Goal: Information Seeking & Learning: Learn about a topic

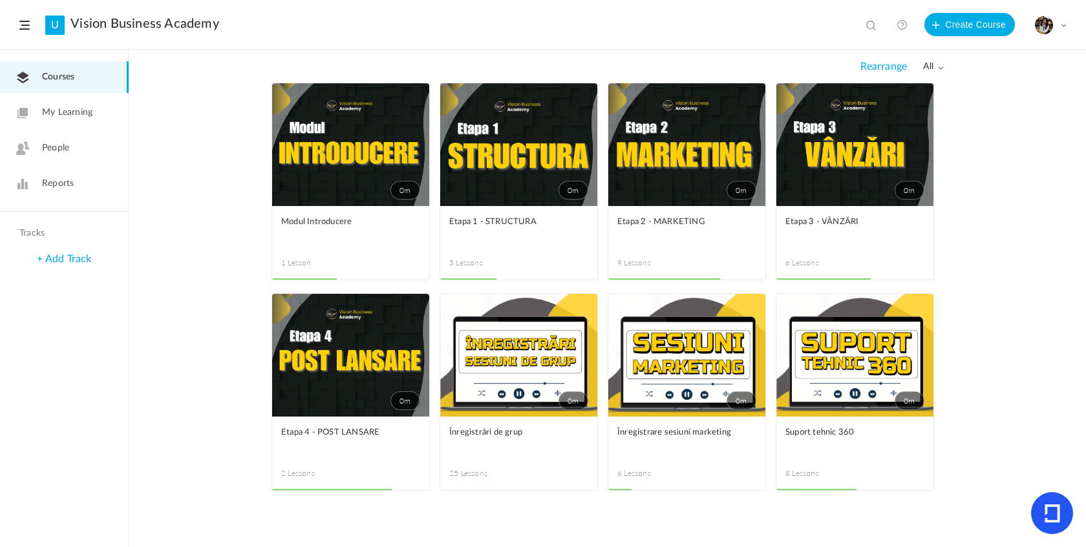
click at [494, 202] on link "0m" at bounding box center [518, 144] width 157 height 123
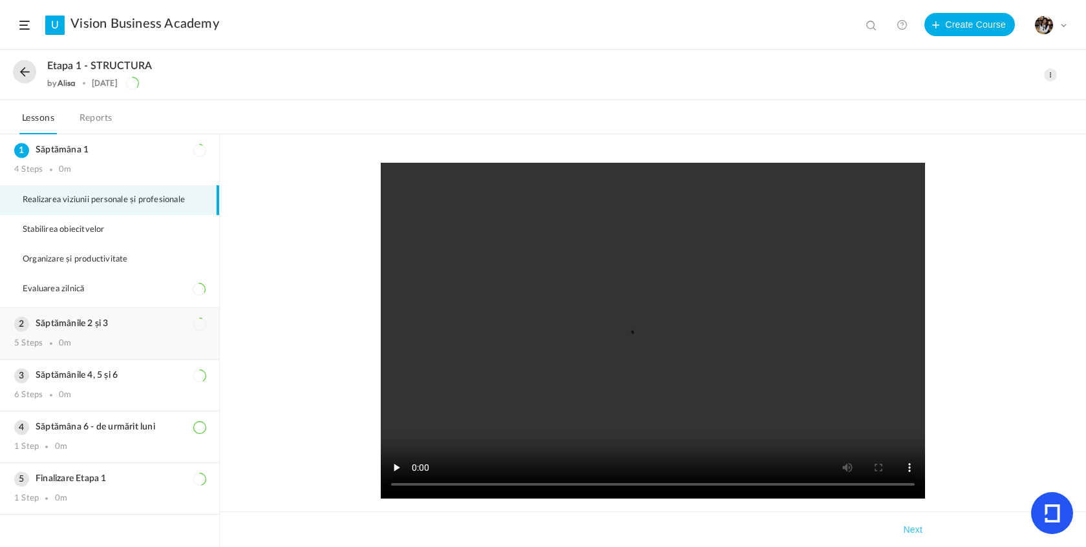
click at [50, 355] on div "Săptămânile 2 și 3 5 Steps 0m" at bounding box center [109, 333] width 219 height 51
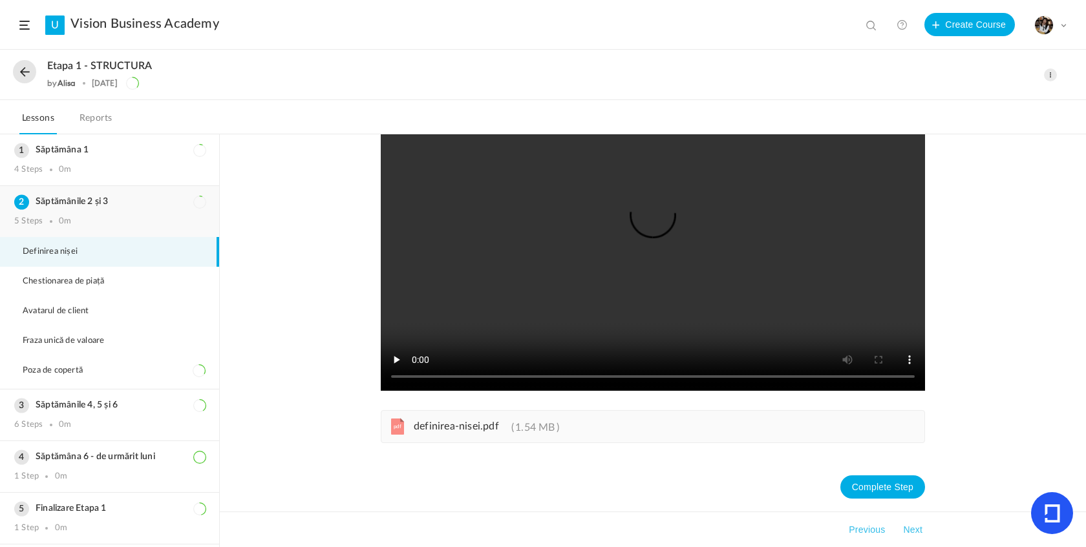
scroll to position [109, 0]
click at [428, 426] on span "definirea-nisei.pdf" at bounding box center [456, 426] width 85 height 10
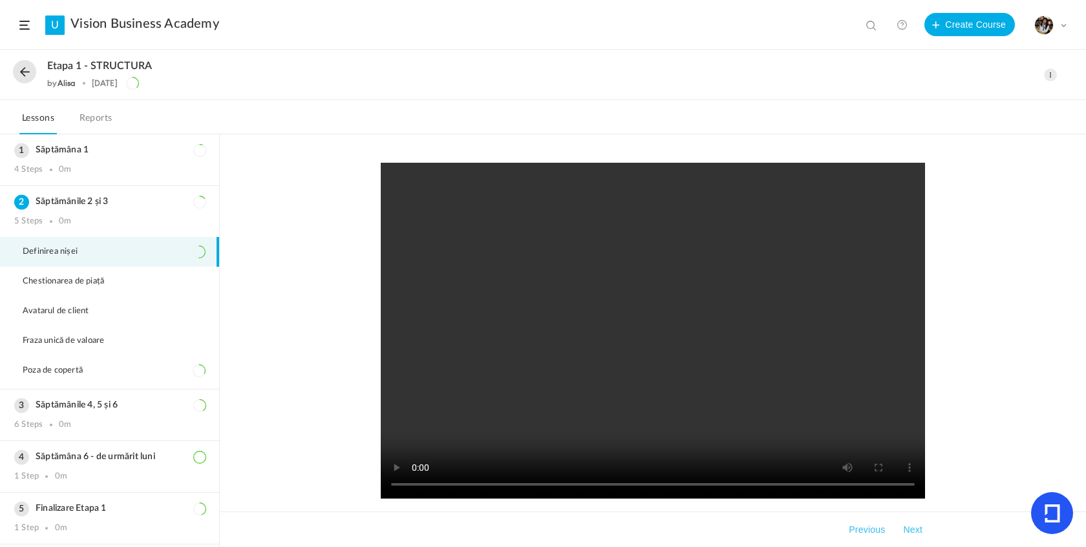
scroll to position [0, 0]
click at [653, 328] on video at bounding box center [653, 331] width 544 height 336
click at [543, 413] on video at bounding box center [653, 331] width 544 height 336
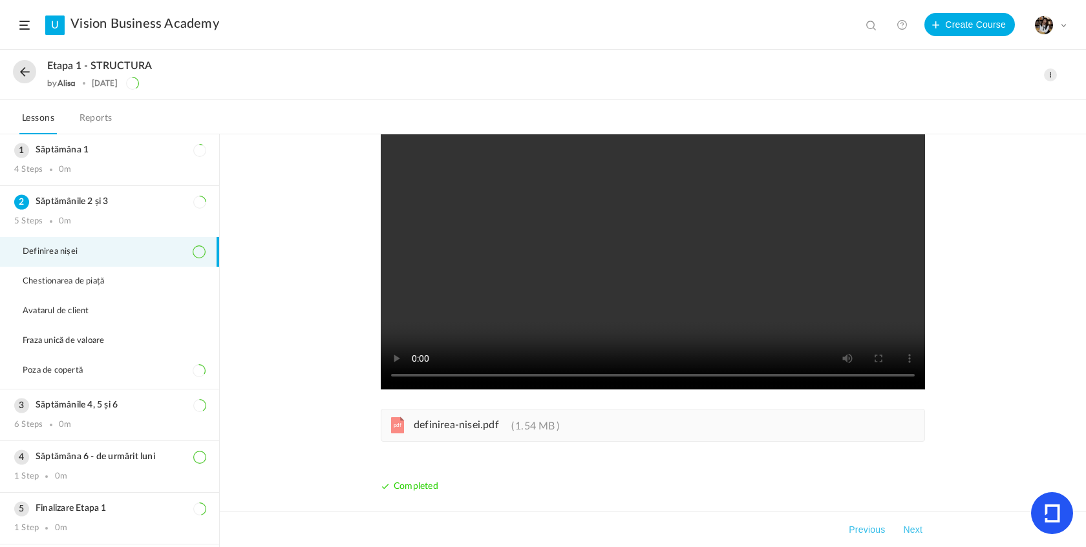
scroll to position [109, 0]
click at [48, 275] on li "Chestionarea de piață" at bounding box center [109, 282] width 219 height 30
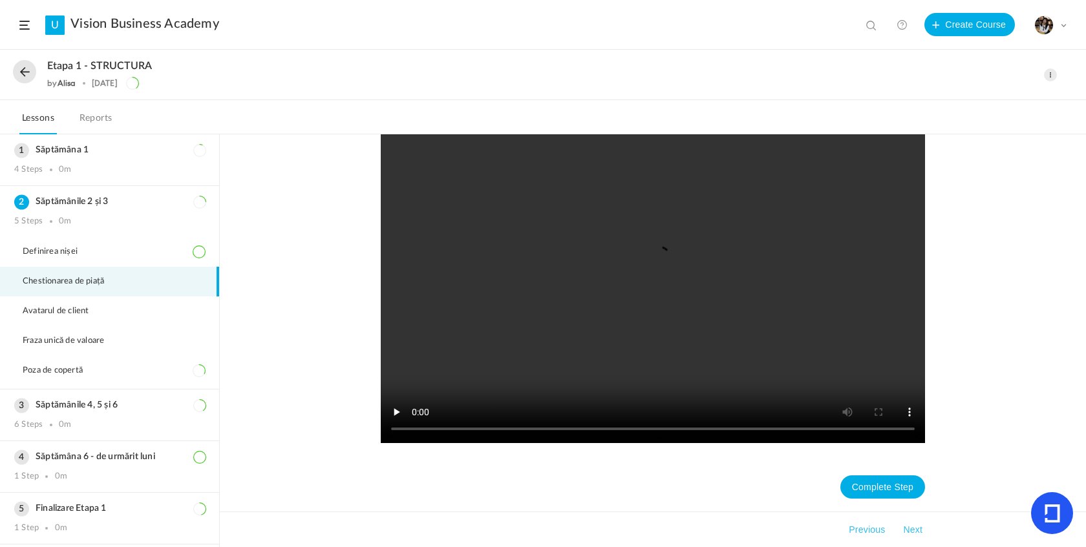
scroll to position [464, 0]
click at [52, 302] on li "Avatarul de client" at bounding box center [109, 312] width 219 height 30
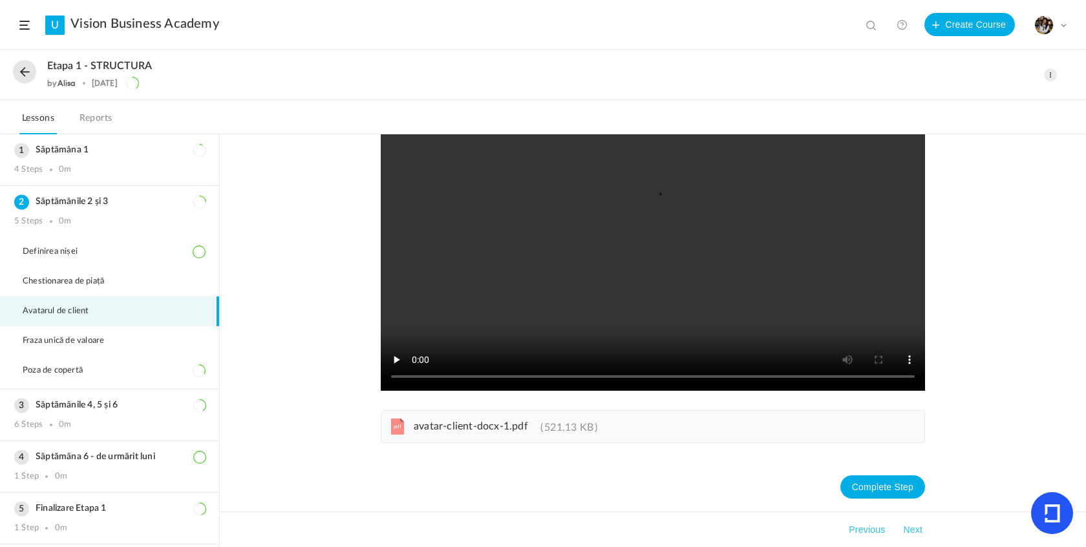
scroll to position [109, 0]
click at [94, 346] on span "Fraza unică de valoare" at bounding box center [72, 341] width 98 height 10
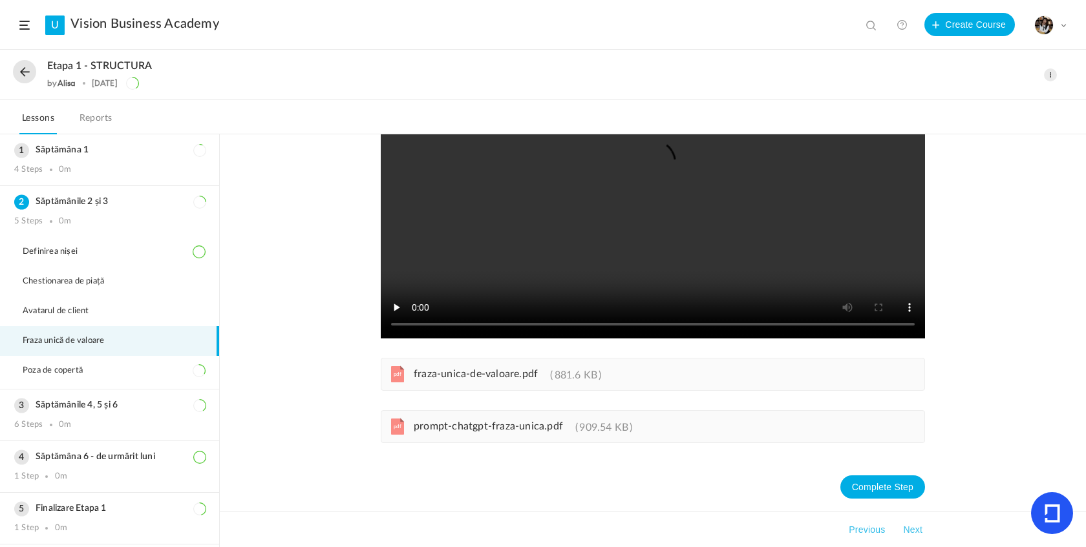
scroll to position [161, 0]
click at [103, 361] on li "Poza de copertă" at bounding box center [109, 371] width 219 height 30
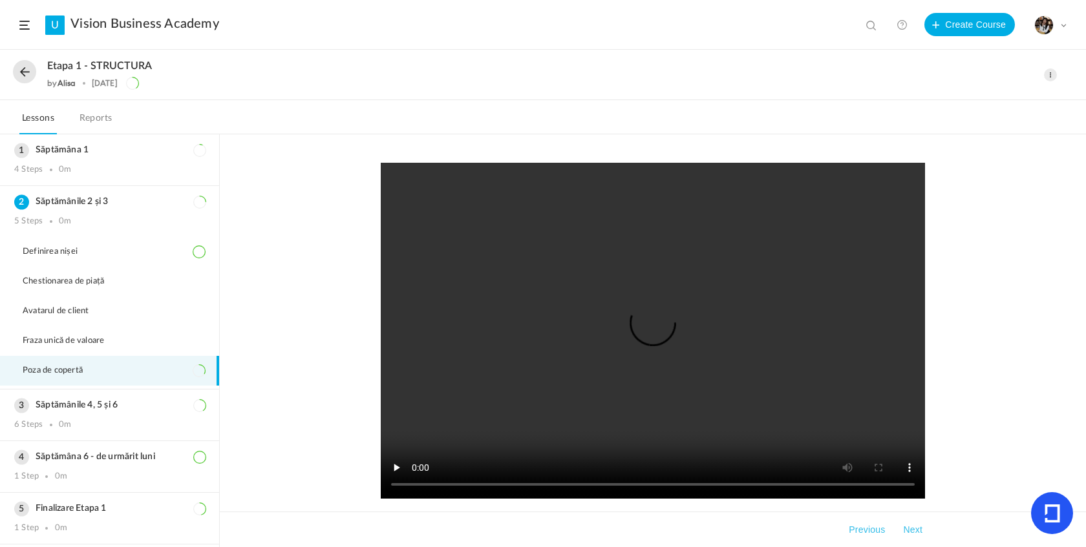
scroll to position [0, 0]
click at [40, 255] on span "Definirea nișei" at bounding box center [58, 252] width 71 height 10
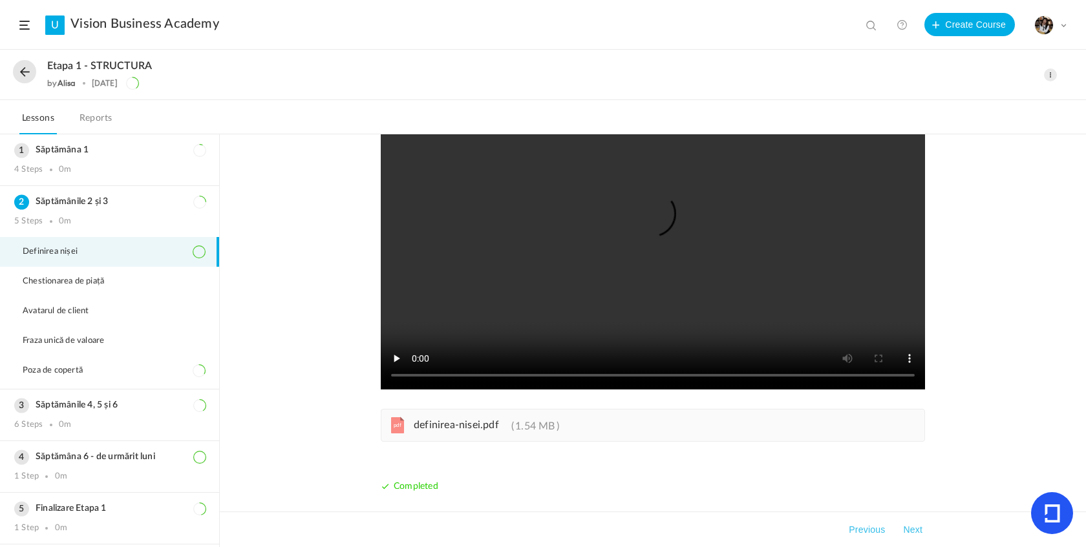
scroll to position [109, 0]
click at [38, 80] on div "Etapa 1 - STRUCTURA by [PERSON_NAME] [DATE]" at bounding box center [486, 75] width 947 height 30
click at [34, 79] on div "Etapa 1 - STRUCTURA by [PERSON_NAME] [DATE]" at bounding box center [486, 75] width 947 height 30
click at [26, 63] on button at bounding box center [24, 71] width 23 height 23
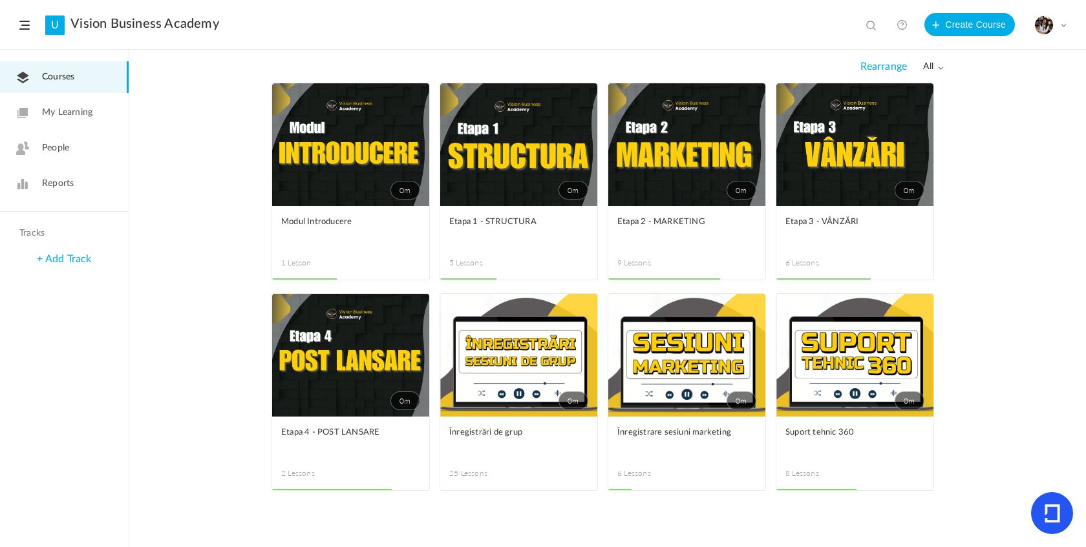
click at [870, 421] on figcaption "Suport tehnic 360 8 Lessons" at bounding box center [854, 454] width 157 height 74
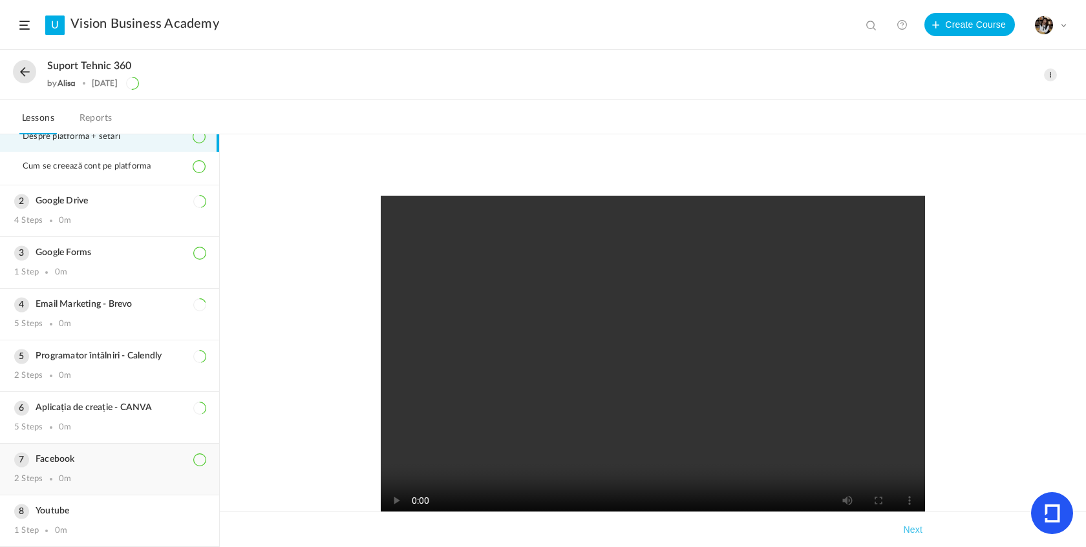
click at [83, 467] on div "Facebook 2 Steps 0m" at bounding box center [109, 469] width 219 height 51
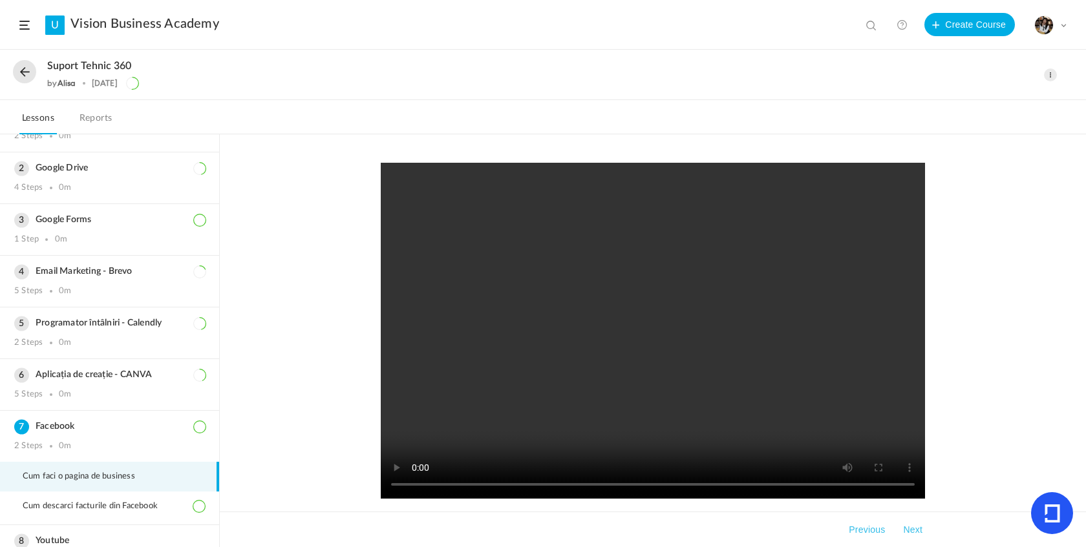
click at [20, 64] on button at bounding box center [24, 71] width 23 height 23
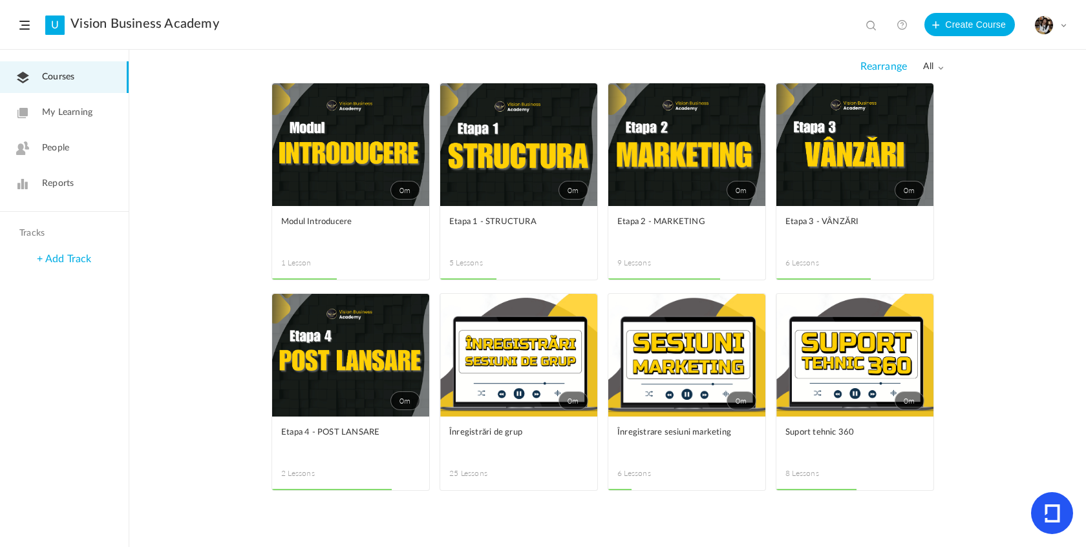
click at [1034, 163] on div "0m Edit Delete Move to draft Remove Progress Modul Introducere 1 Lesson This co…" at bounding box center [607, 315] width 956 height 465
click at [522, 167] on link "0m" at bounding box center [518, 144] width 157 height 123
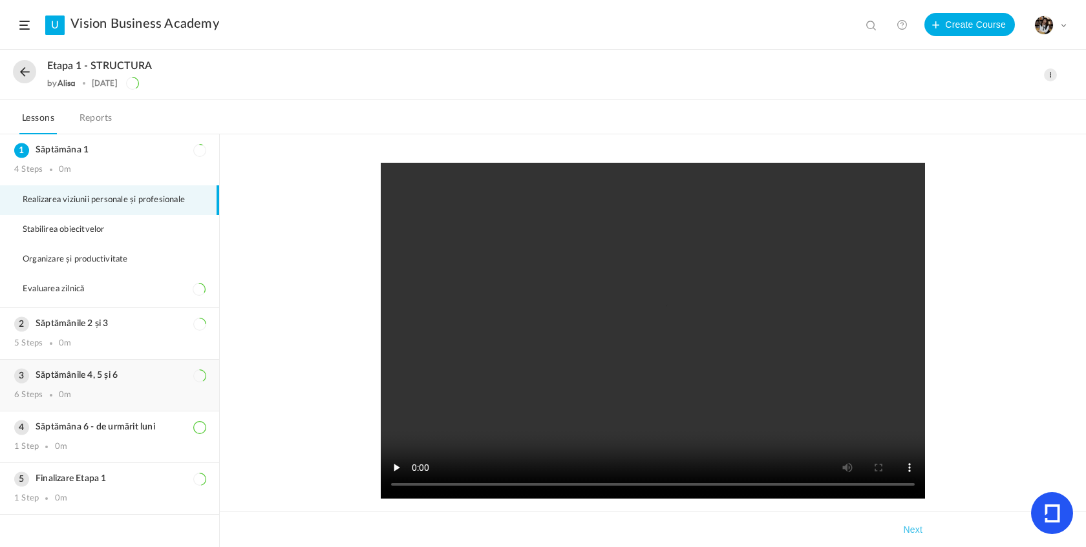
click at [109, 389] on div "Săptămânile 4, 5 și 6 6 Steps 0m" at bounding box center [109, 385] width 219 height 51
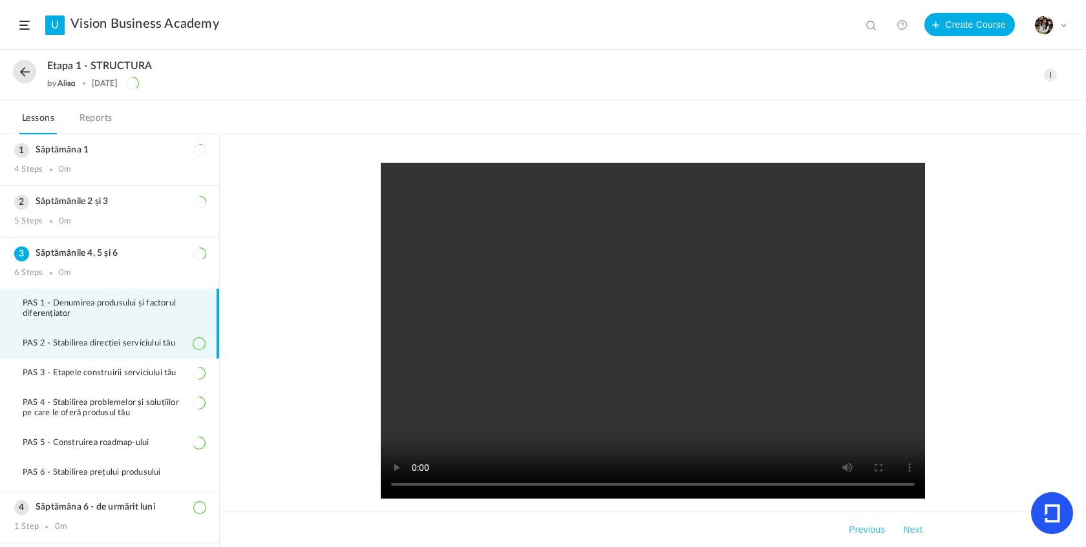
click at [144, 347] on span "PAS 2 - Stabilirea direcției serviciului tău" at bounding box center [107, 344] width 169 height 10
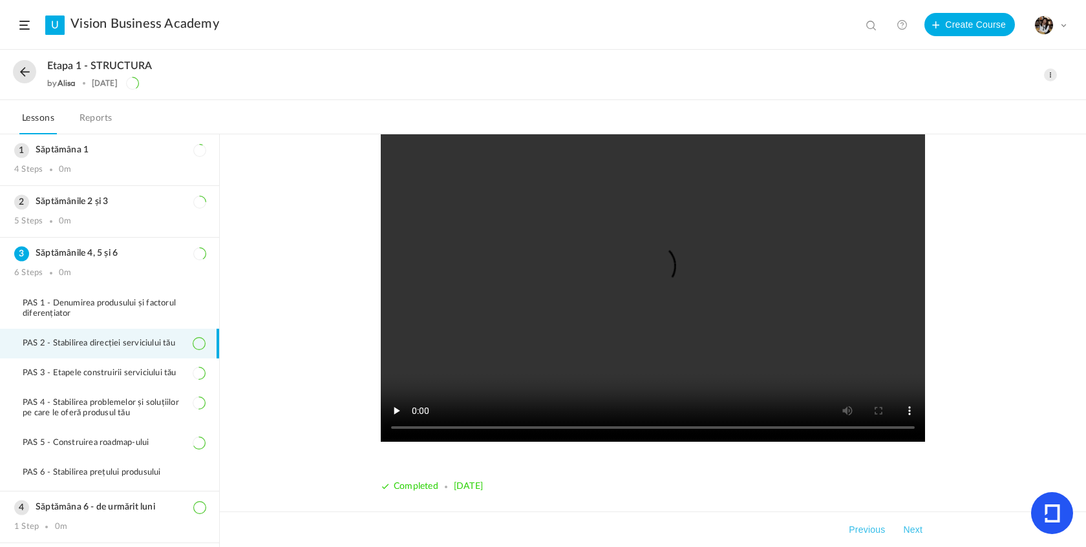
scroll to position [57, 0]
click at [106, 381] on li "PAS 3 - Etapele construirii serviciului tău" at bounding box center [109, 374] width 219 height 30
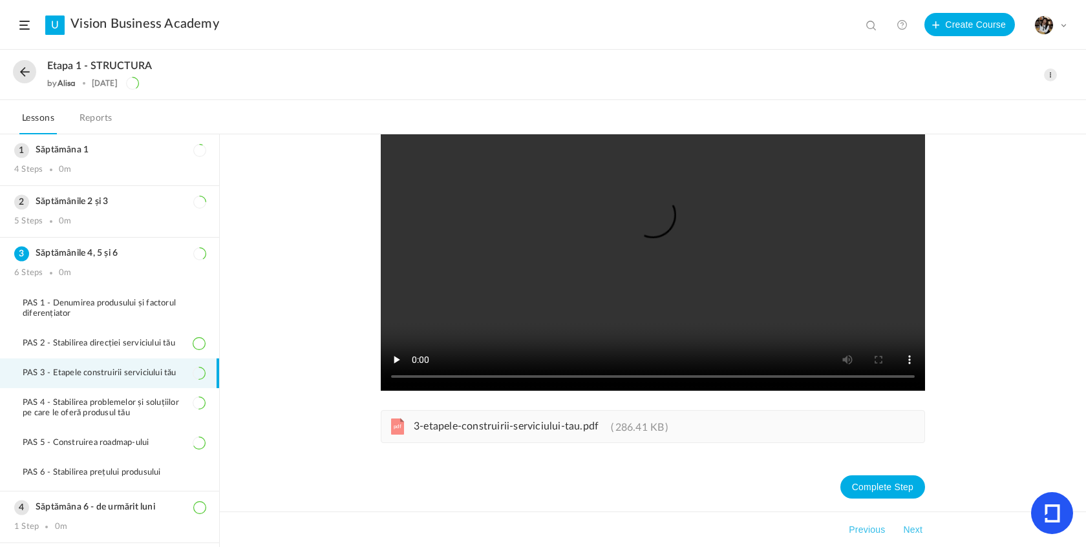
scroll to position [109, 0]
click at [496, 429] on span "3-etapele-construirii-serviciului-tau.pdf" at bounding box center [506, 426] width 185 height 10
click at [98, 368] on span "PAS 3 - Etapele construirii serviciului tău" at bounding box center [108, 373] width 170 height 10
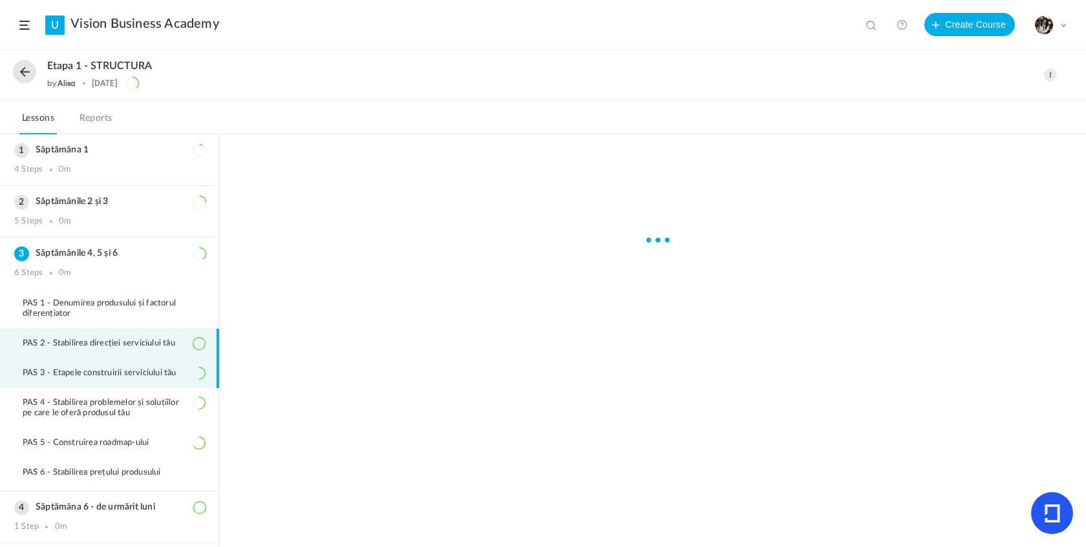
click at [112, 342] on span "PAS 2 - Stabilirea direcției serviciului tău" at bounding box center [107, 344] width 169 height 10
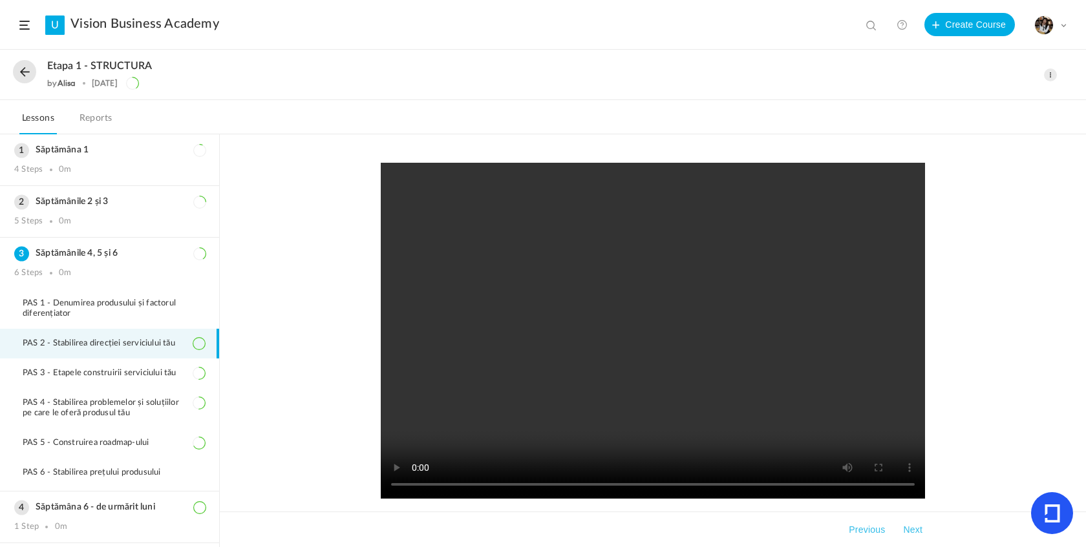
click at [652, 333] on video at bounding box center [653, 331] width 544 height 336
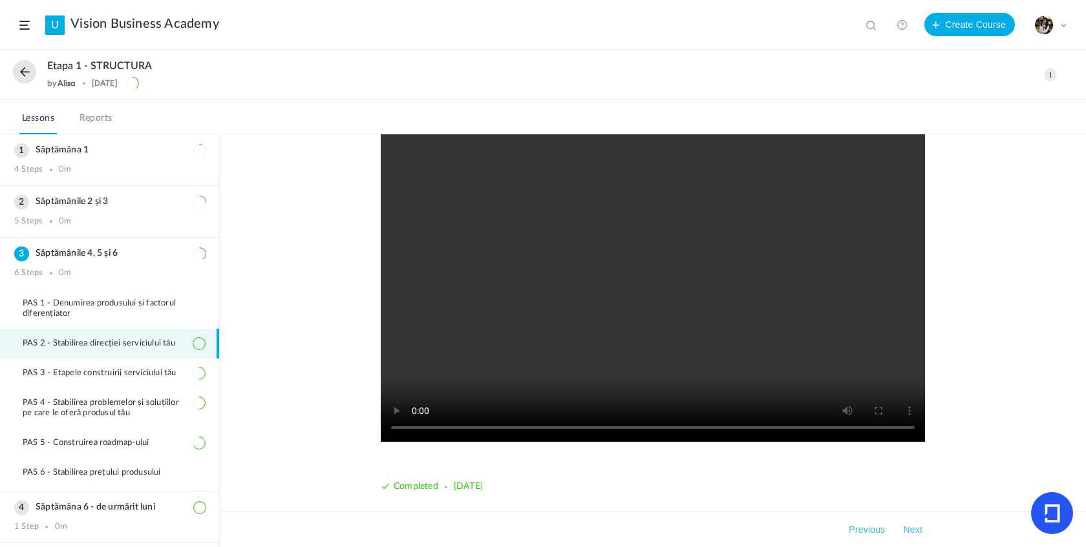
scroll to position [57, 0]
click at [494, 428] on video at bounding box center [653, 274] width 544 height 336
click at [582, 346] on video at bounding box center [653, 274] width 544 height 336
click at [548, 429] on video at bounding box center [653, 274] width 544 height 336
drag, startPoint x: 604, startPoint y: 257, endPoint x: 669, endPoint y: 274, distance: 67.6
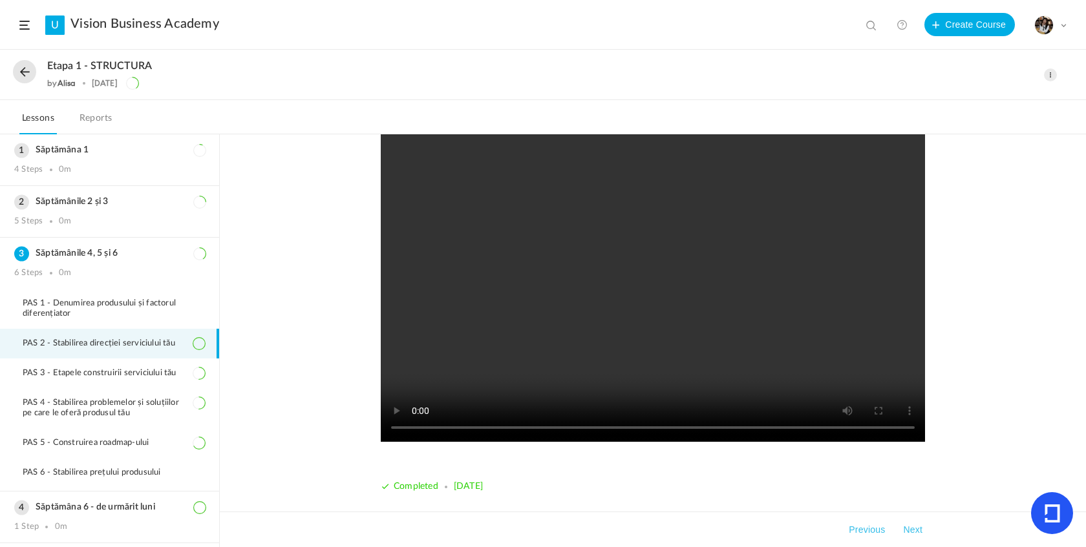
click at [585, 275] on video at bounding box center [653, 274] width 544 height 336
drag, startPoint x: 650, startPoint y: 270, endPoint x: 606, endPoint y: 255, distance: 47.2
click at [606, 255] on video at bounding box center [653, 274] width 544 height 336
click at [593, 287] on video at bounding box center [653, 274] width 544 height 336
click at [593, 288] on video at bounding box center [653, 274] width 544 height 336
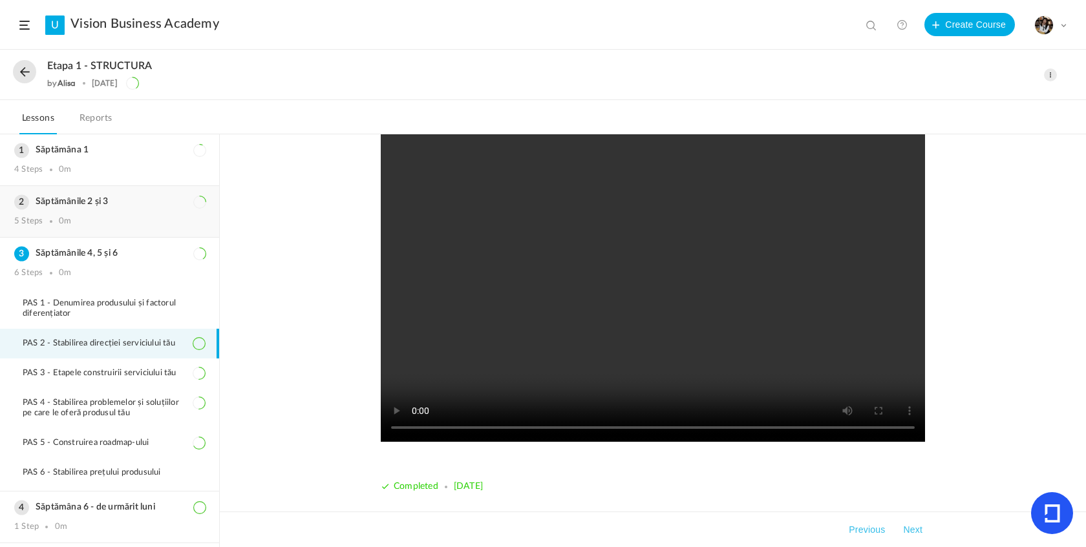
click at [79, 209] on div "Săptămânile 2 și 3 5 Steps 0m" at bounding box center [109, 211] width 219 height 51
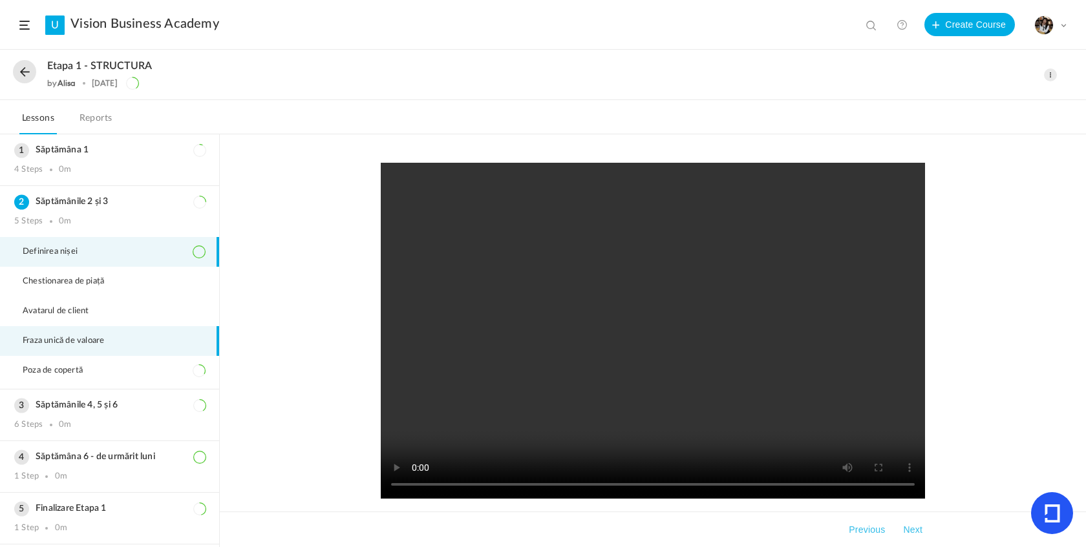
click at [71, 348] on li "Fraza unică de valoare" at bounding box center [109, 341] width 219 height 30
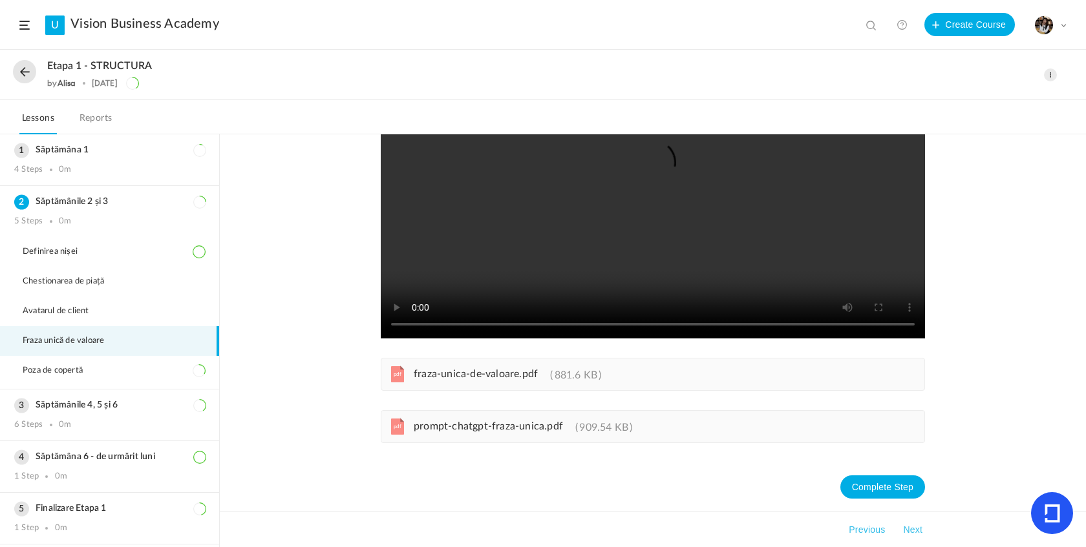
scroll to position [161, 0]
click at [500, 375] on span "fraza-unica-de-valoare.pdf" at bounding box center [476, 374] width 124 height 10
